Goal: Transaction & Acquisition: Download file/media

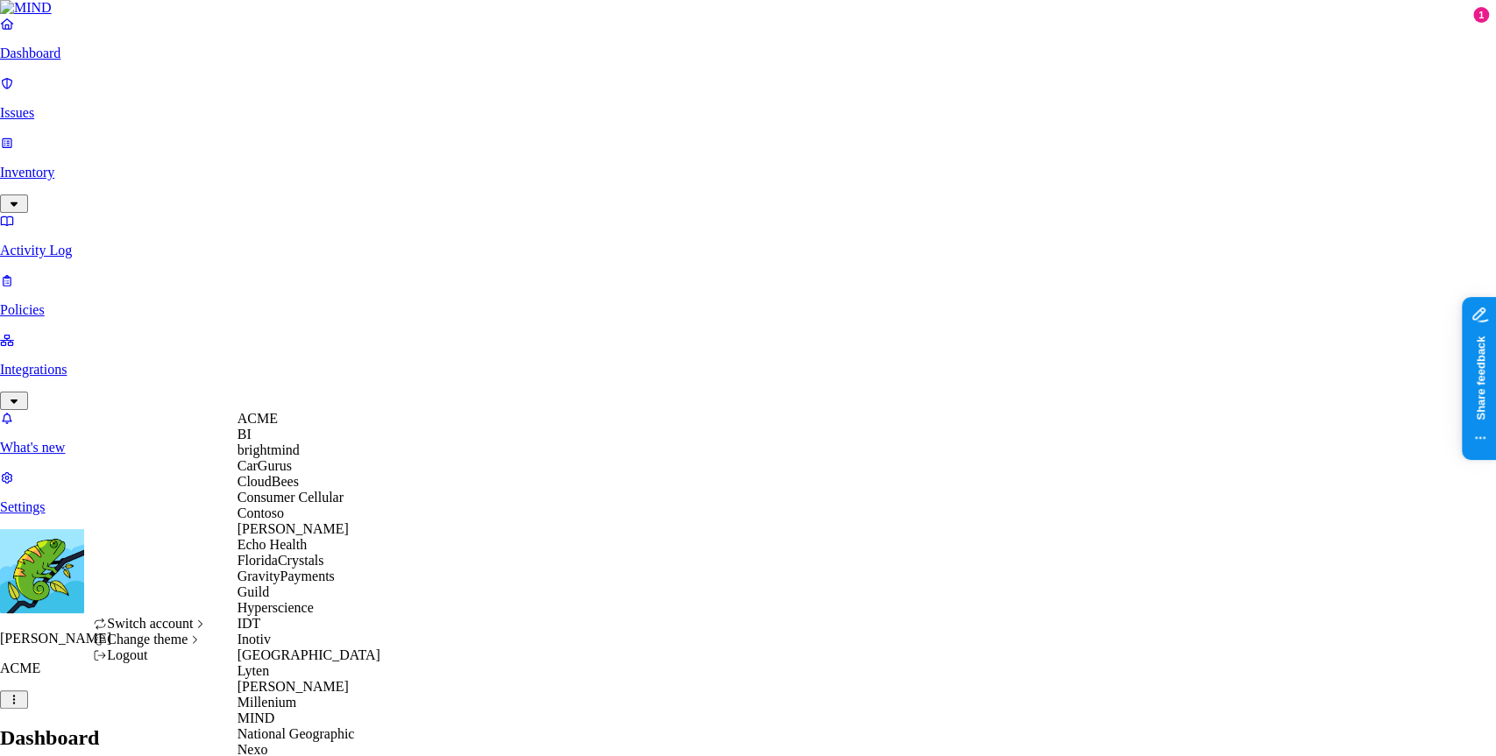
scroll to position [120, 0]
click at [316, 600] on div "Guild" at bounding box center [322, 592] width 170 height 16
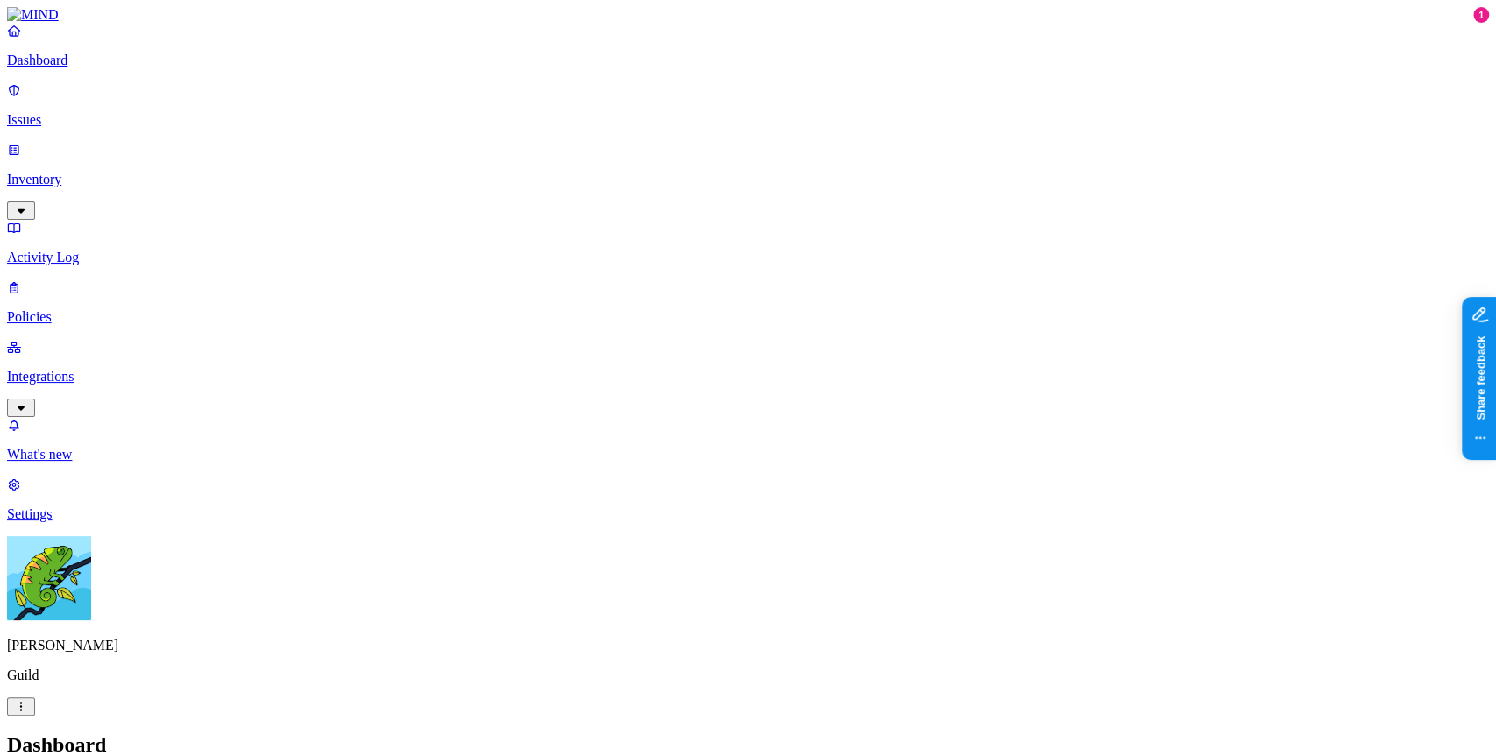
click at [100, 369] on p "Integrations" at bounding box center [748, 377] width 1482 height 16
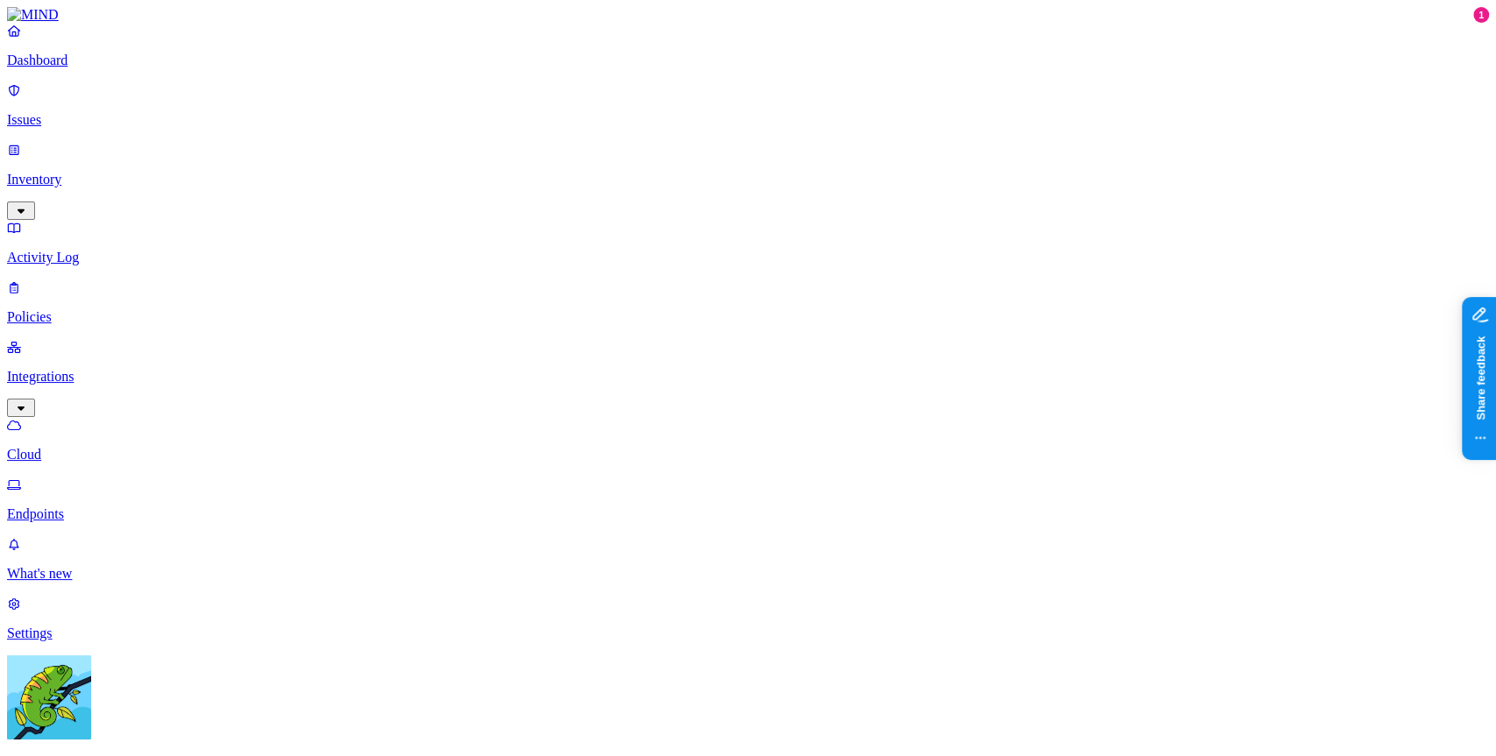
click at [96, 506] on p "Endpoints" at bounding box center [748, 514] width 1482 height 16
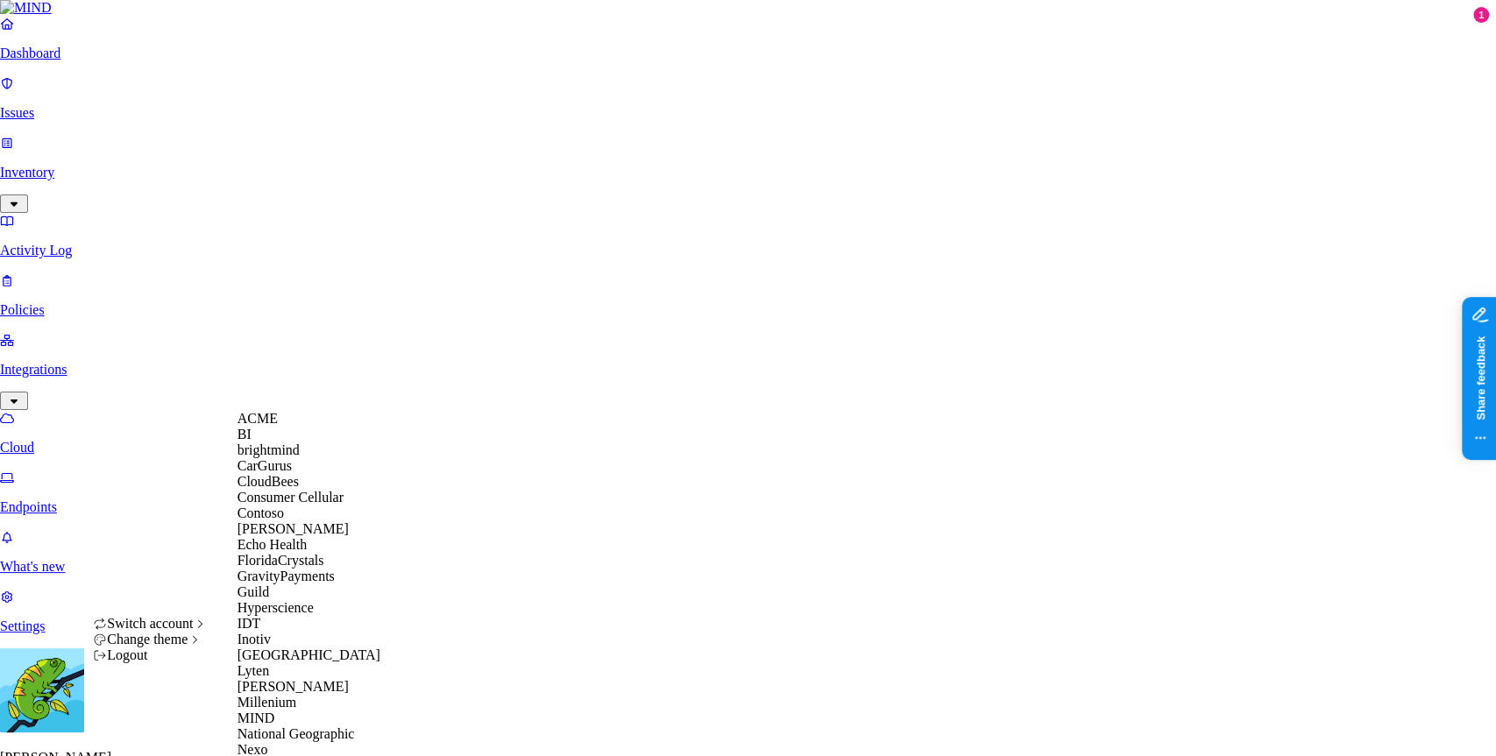
click at [287, 427] on div "ACME" at bounding box center [322, 419] width 170 height 16
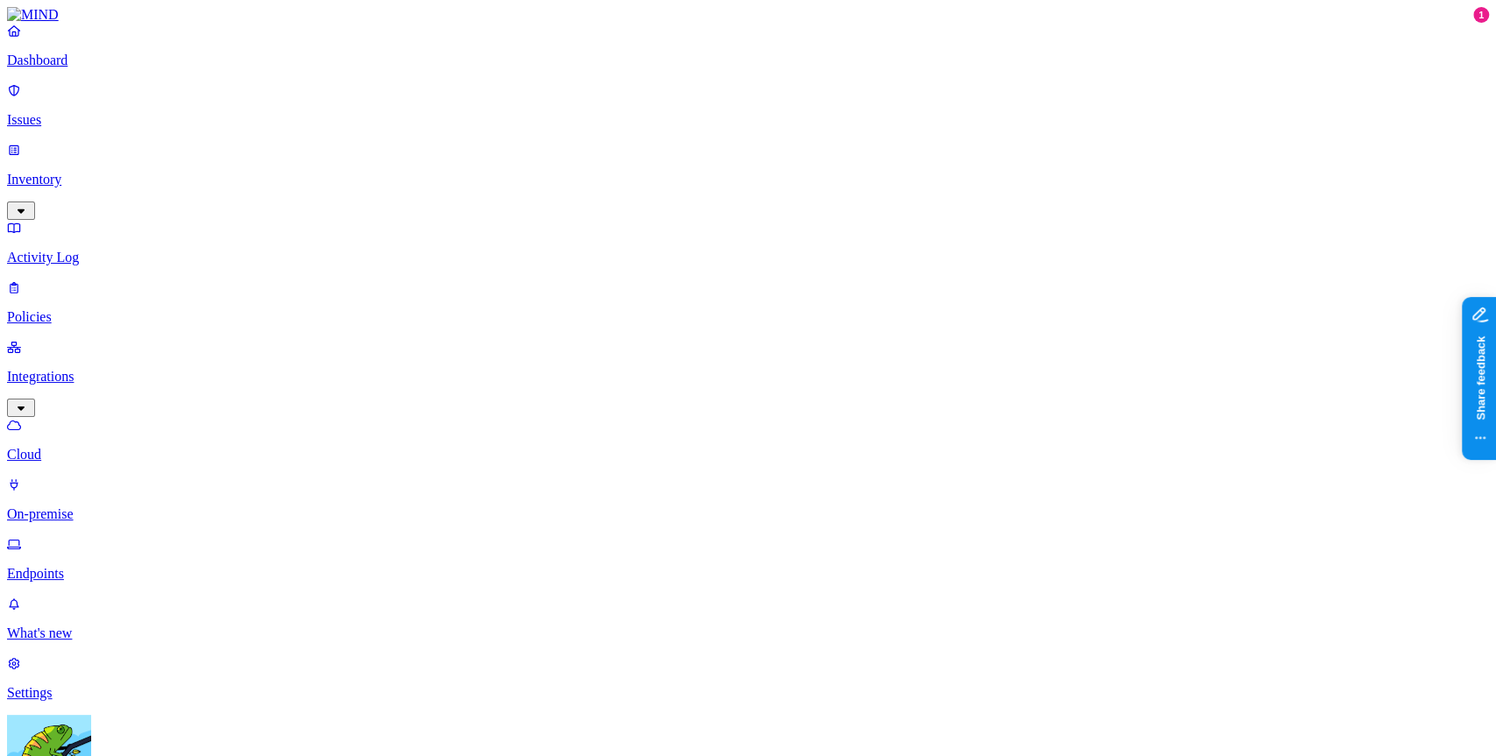
drag, startPoint x: 768, startPoint y: 247, endPoint x: 748, endPoint y: 258, distance: 22.0
